Goal: Information Seeking & Learning: Learn about a topic

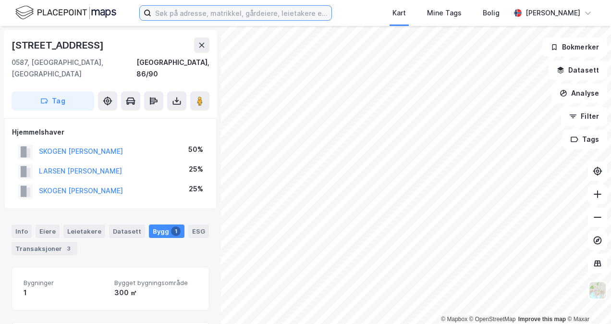
click at [206, 13] on input at bounding box center [241, 13] width 180 height 14
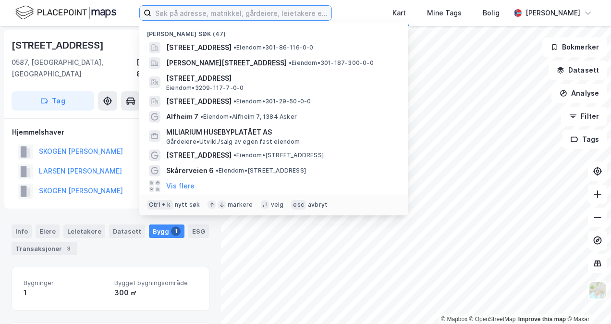
paste input "St.Svithuns 5"
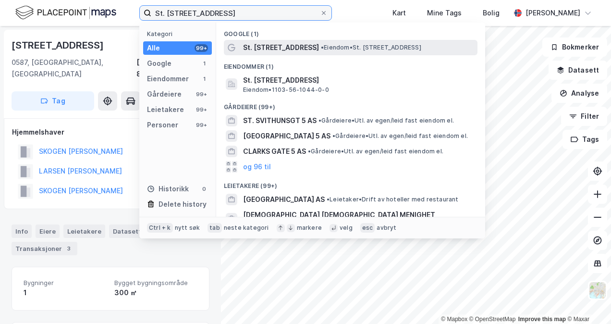
type input "St. [STREET_ADDRESS]"
click at [297, 47] on span "St. [STREET_ADDRESS]" at bounding box center [281, 48] width 76 height 12
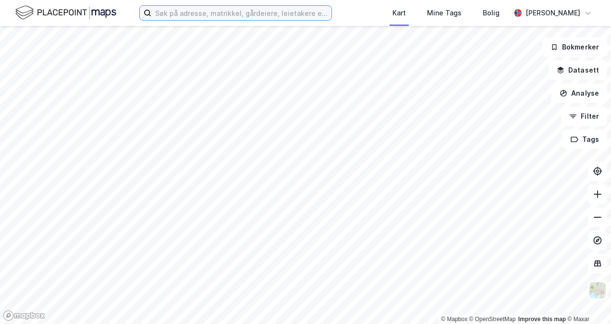
click at [243, 14] on input at bounding box center [241, 13] width 180 height 14
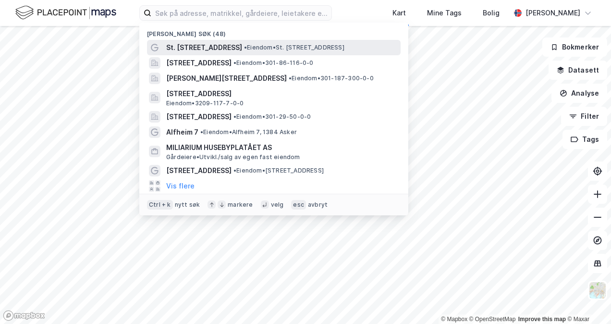
click at [240, 43] on div "St. Svithuns gate 5 • Eiendom • St. Svithuns gate 5, 4008 Stavanger" at bounding box center [282, 48] width 233 height 12
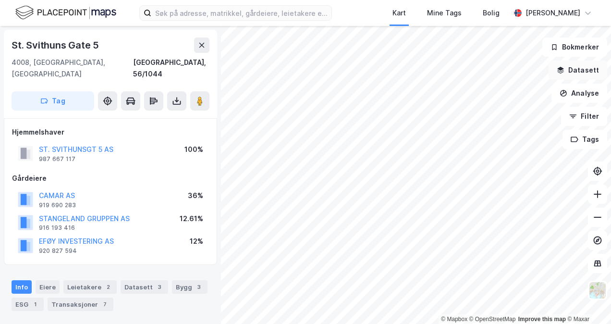
click at [585, 70] on button "Datasett" at bounding box center [578, 70] width 59 height 19
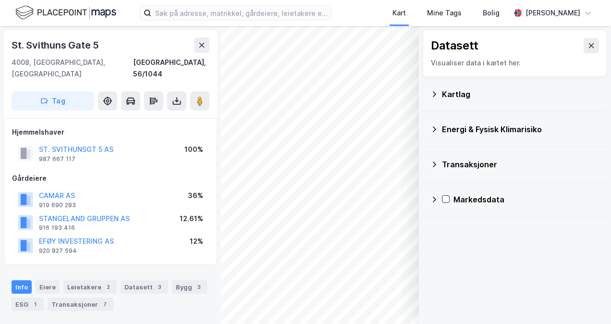
click at [467, 91] on div "Kartlag" at bounding box center [521, 94] width 158 height 12
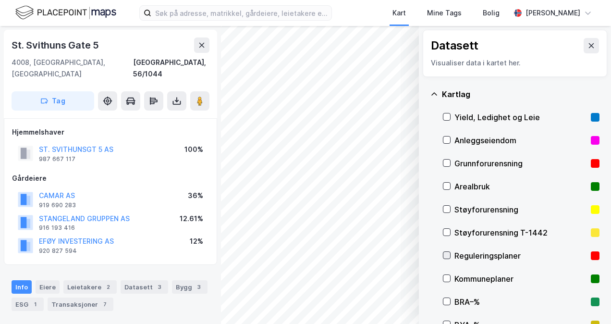
click at [447, 253] on icon at bounding box center [446, 255] width 7 height 7
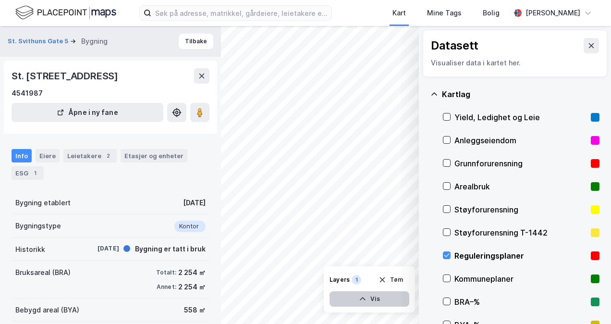
click at [377, 296] on button "Vis" at bounding box center [370, 298] width 80 height 15
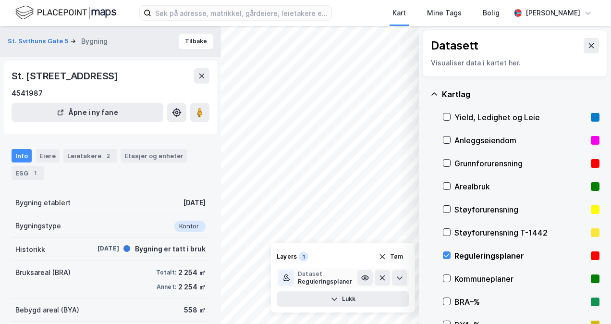
click at [336, 283] on div "Reguleringsplaner" at bounding box center [325, 282] width 54 height 8
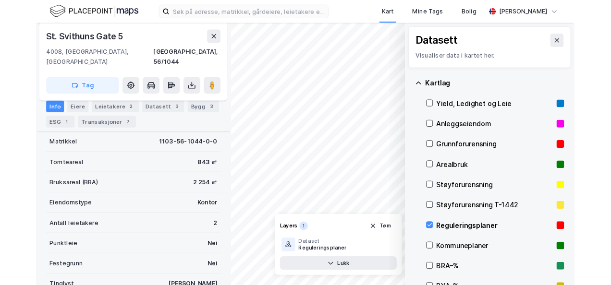
scroll to position [245, 0]
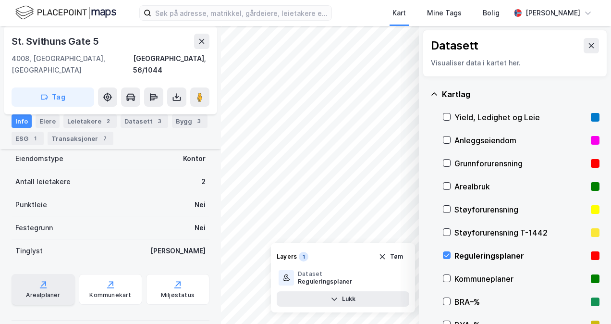
click at [56, 275] on div "Arealplaner" at bounding box center [43, 289] width 63 height 31
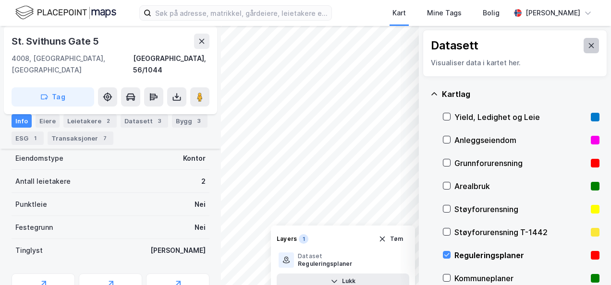
click at [584, 46] on button at bounding box center [591, 45] width 15 height 15
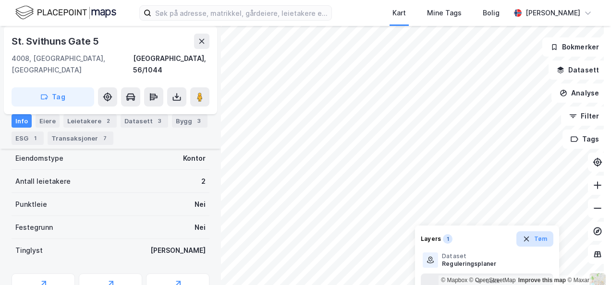
click at [531, 239] on button "Tøm" at bounding box center [535, 239] width 37 height 15
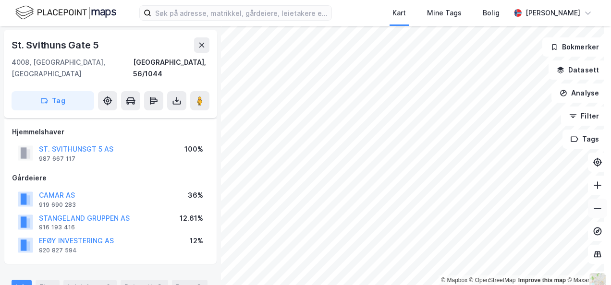
click at [594, 212] on icon at bounding box center [598, 209] width 10 height 10
